Goal: Register for event/course

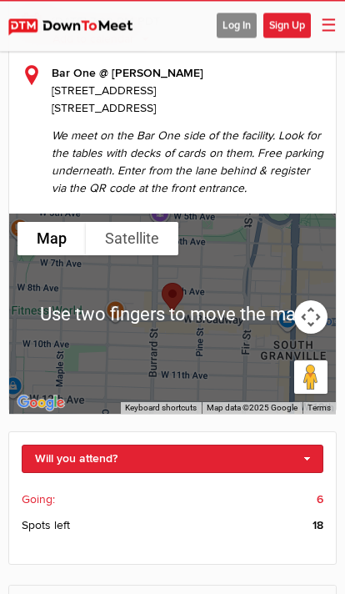
scroll to position [326, 0]
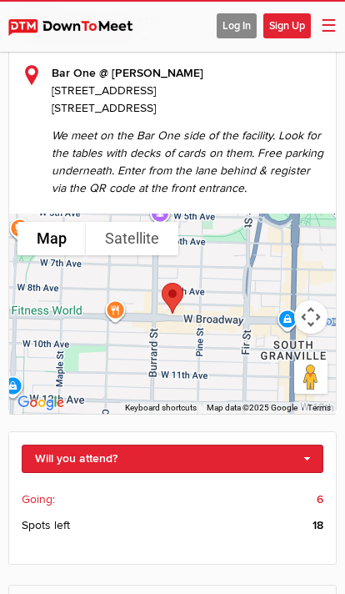
click at [285, 466] on link "Will you attend?" at bounding box center [173, 459] width 302 height 28
click at [87, 498] on link "I'm going" at bounding box center [173, 486] width 300 height 25
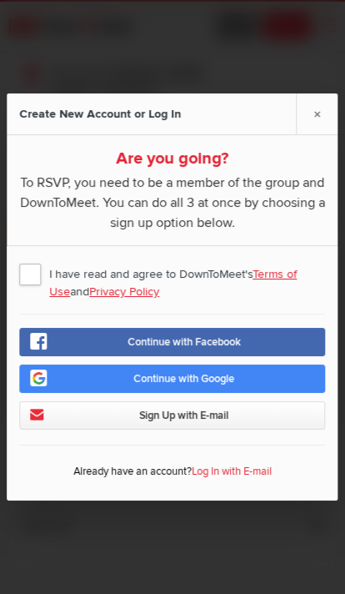
click at [231, 349] on span "Continue with Facebook" at bounding box center [184, 341] width 113 height 13
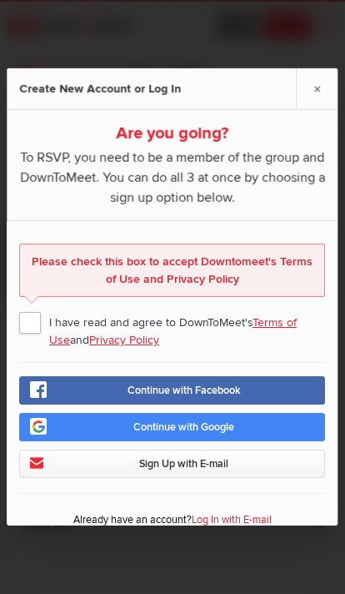
click at [38, 337] on span "I have read and agree to DownToMeet's Terms of Use and Privacy Policy" at bounding box center [172, 322] width 306 height 30
click at [0, 0] on input "I have read and agree to DownToMeet's Terms of Use and Privacy Policy" at bounding box center [0, 0] width 0 height 0
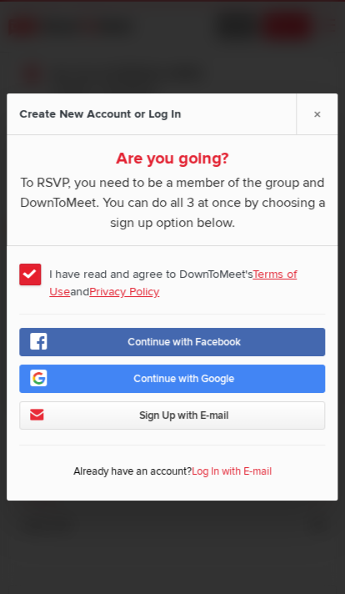
click at [213, 356] on link "Continue with Facebook" at bounding box center [172, 342] width 306 height 28
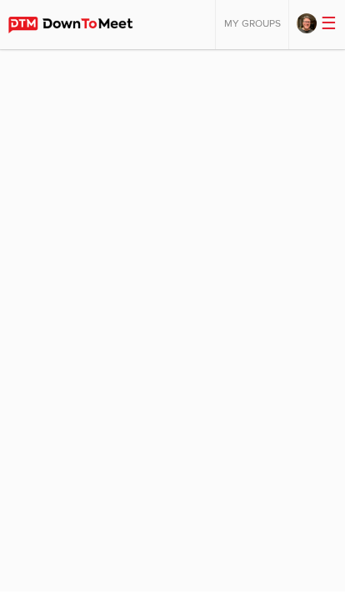
scroll to position [3, 0]
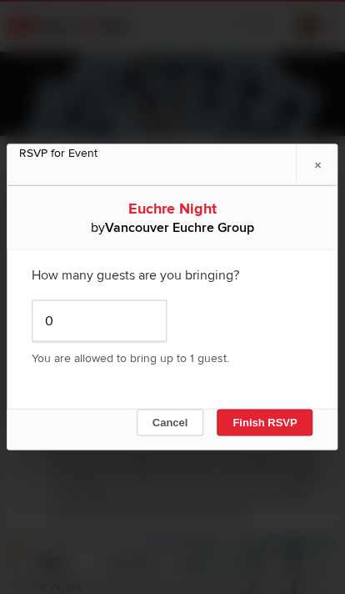
click at [264, 430] on button "Finish RSVP" at bounding box center [265, 423] width 96 height 27
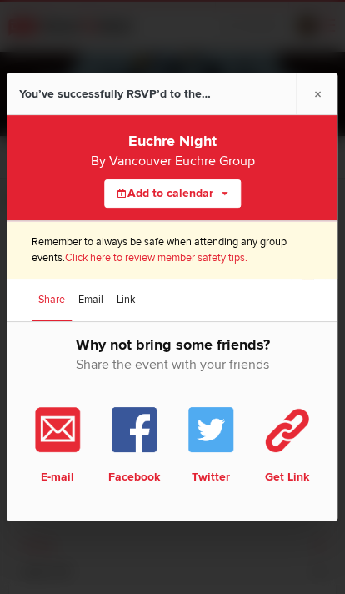
click at [329, 102] on link "×" at bounding box center [318, 93] width 42 height 41
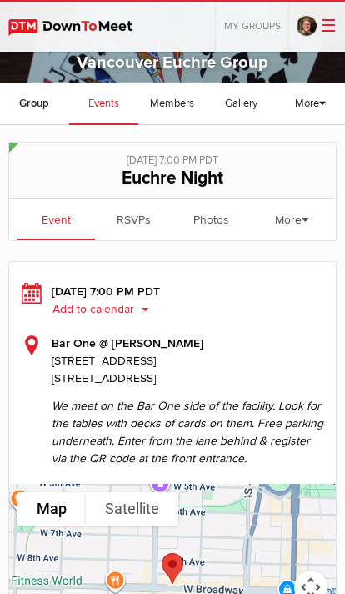
scroll to position [48, 0]
